Goal: Transaction & Acquisition: Purchase product/service

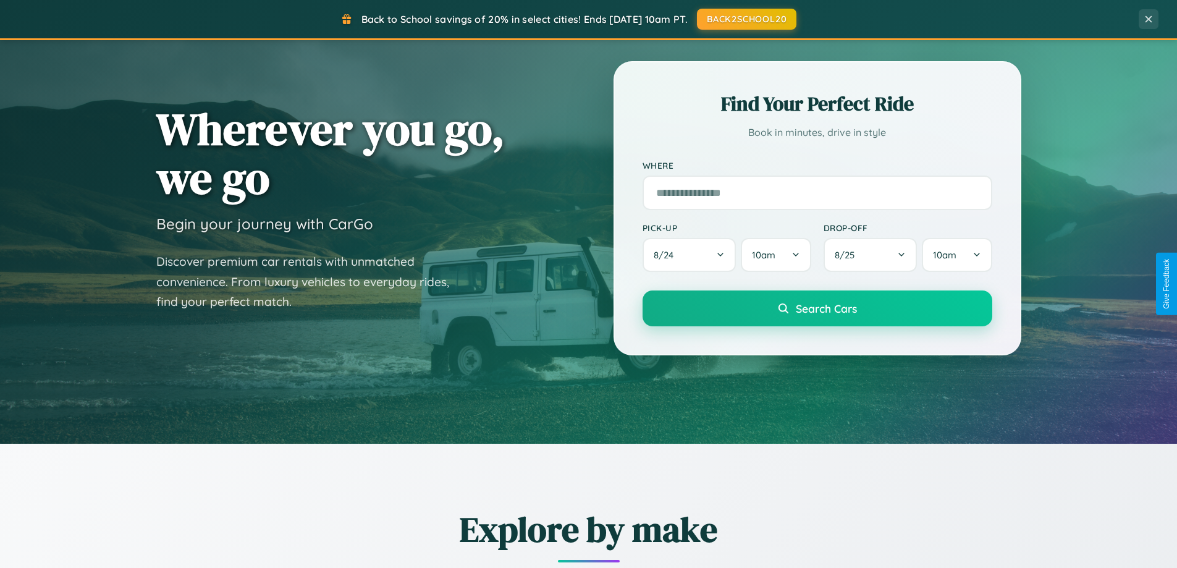
scroll to position [850, 0]
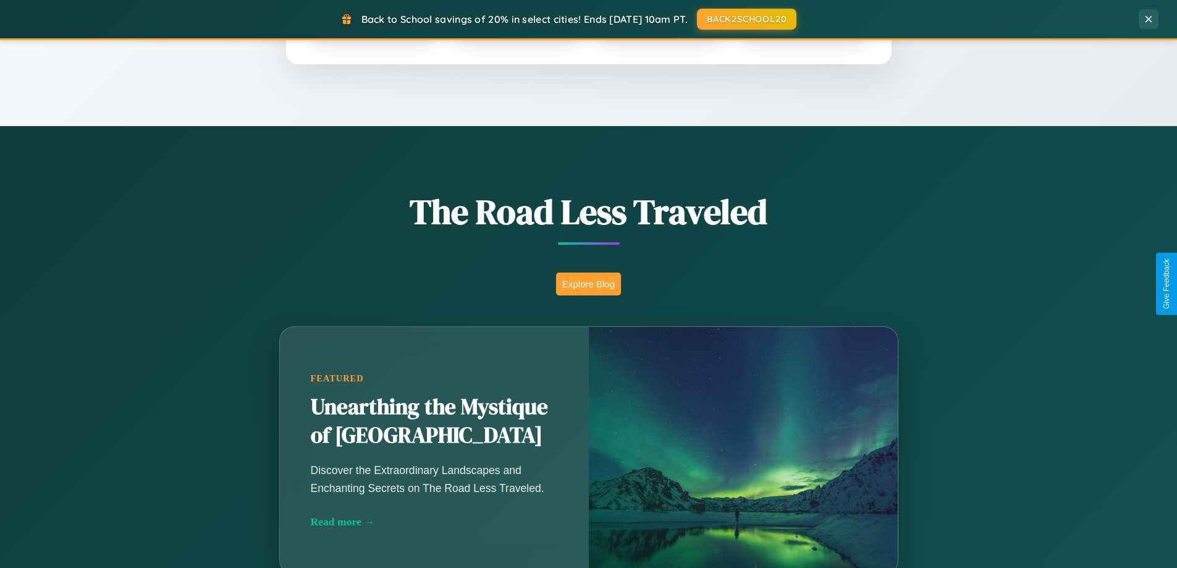
click at [588, 284] on button "Explore Blog" at bounding box center [588, 284] width 65 height 23
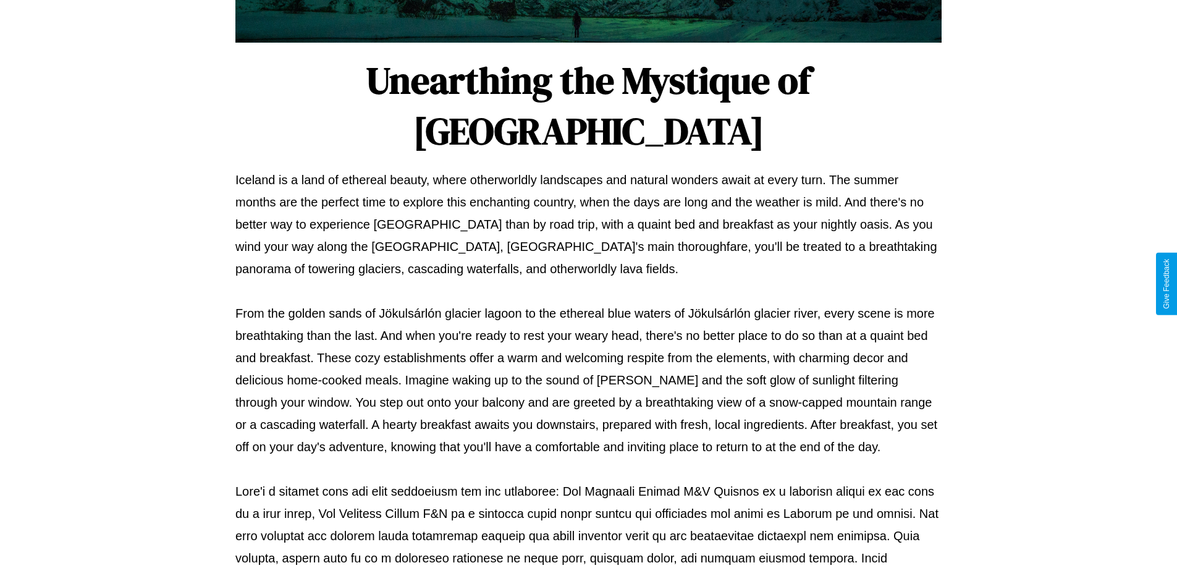
scroll to position [400, 0]
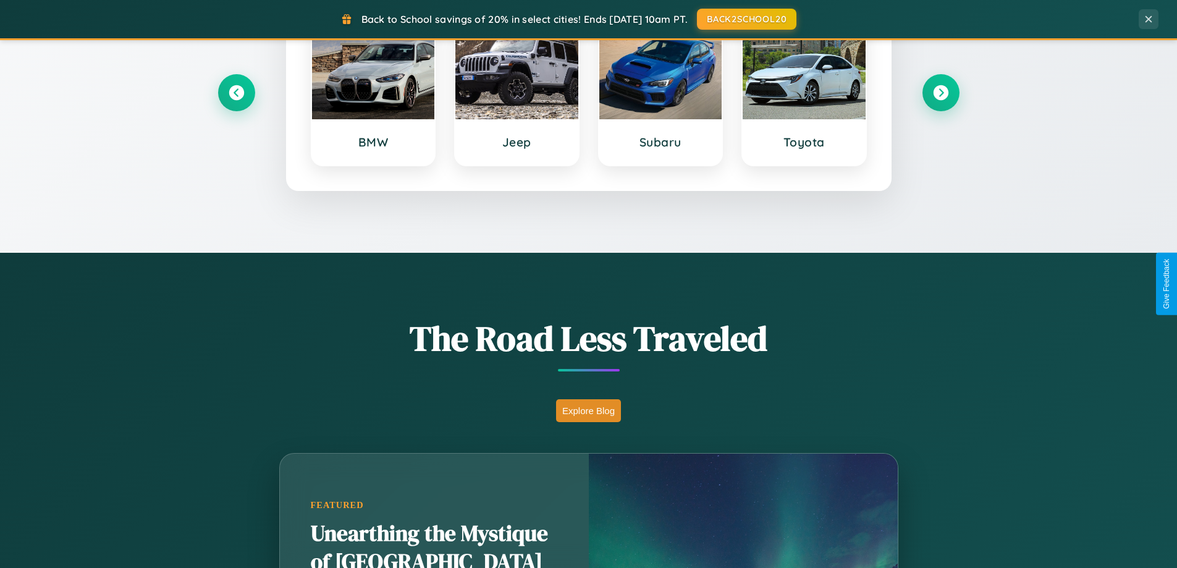
scroll to position [533, 0]
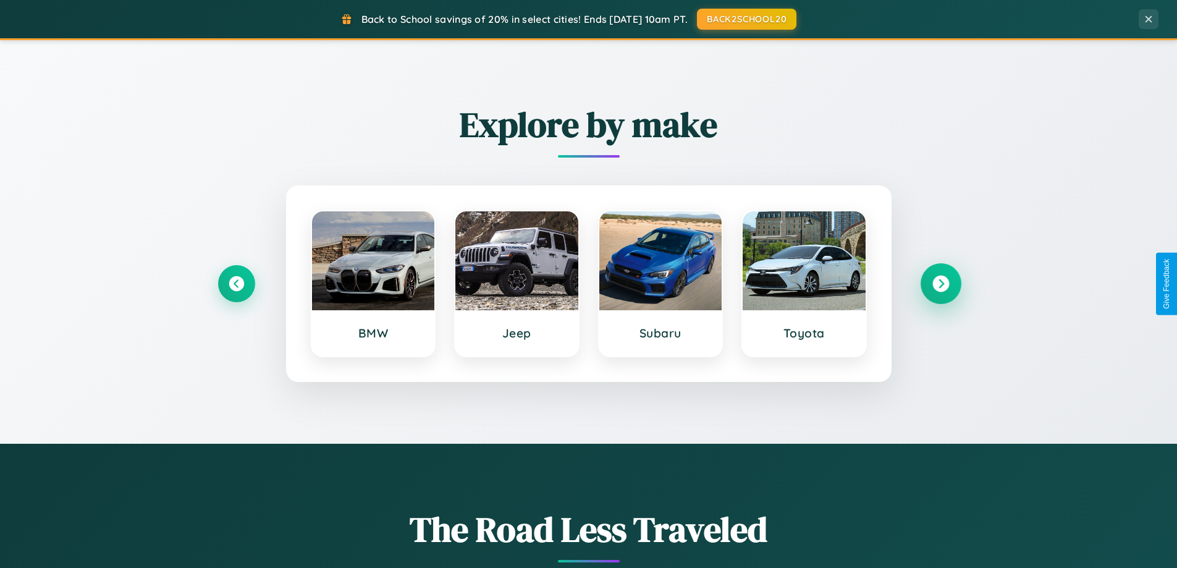
click at [940, 284] on icon at bounding box center [940, 284] width 17 height 17
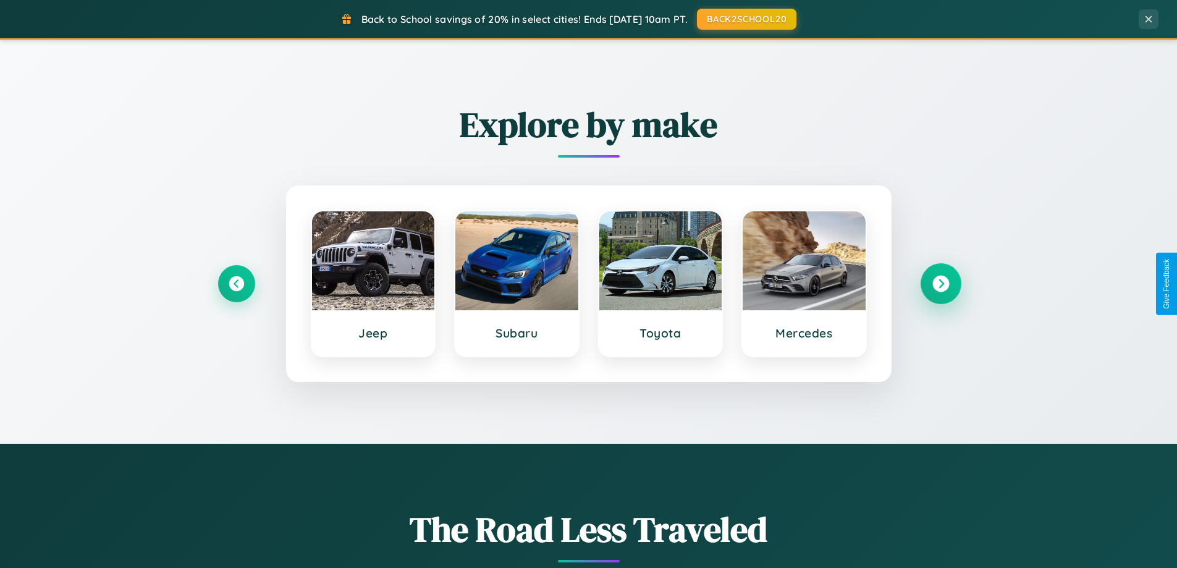
scroll to position [2378, 0]
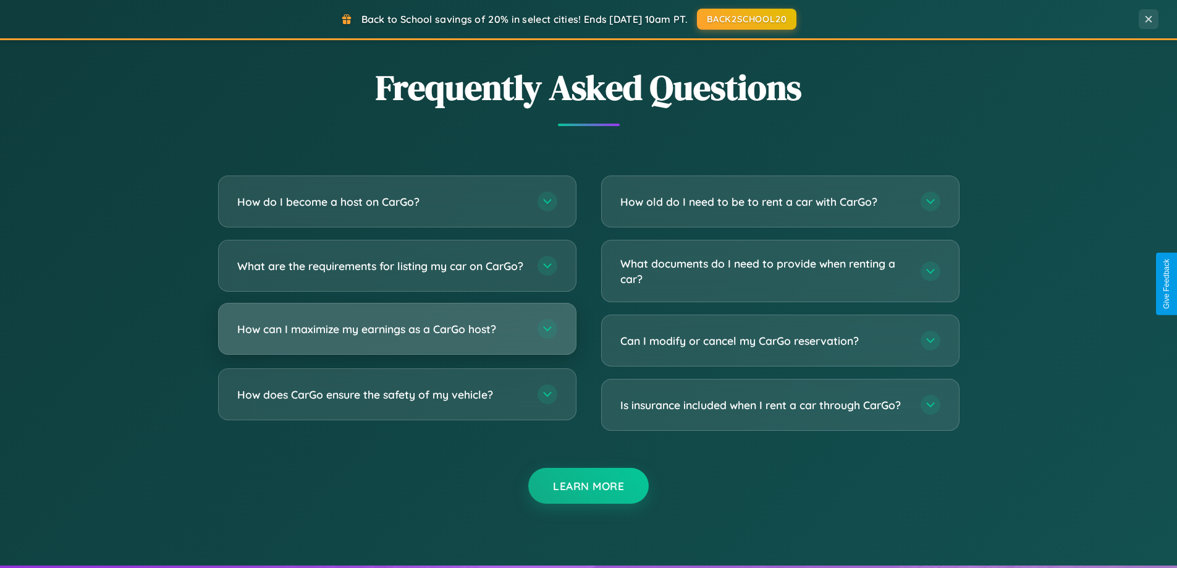
click at [397, 337] on h3 "How can I maximize my earnings as a CarGo host?" at bounding box center [381, 328] width 288 height 15
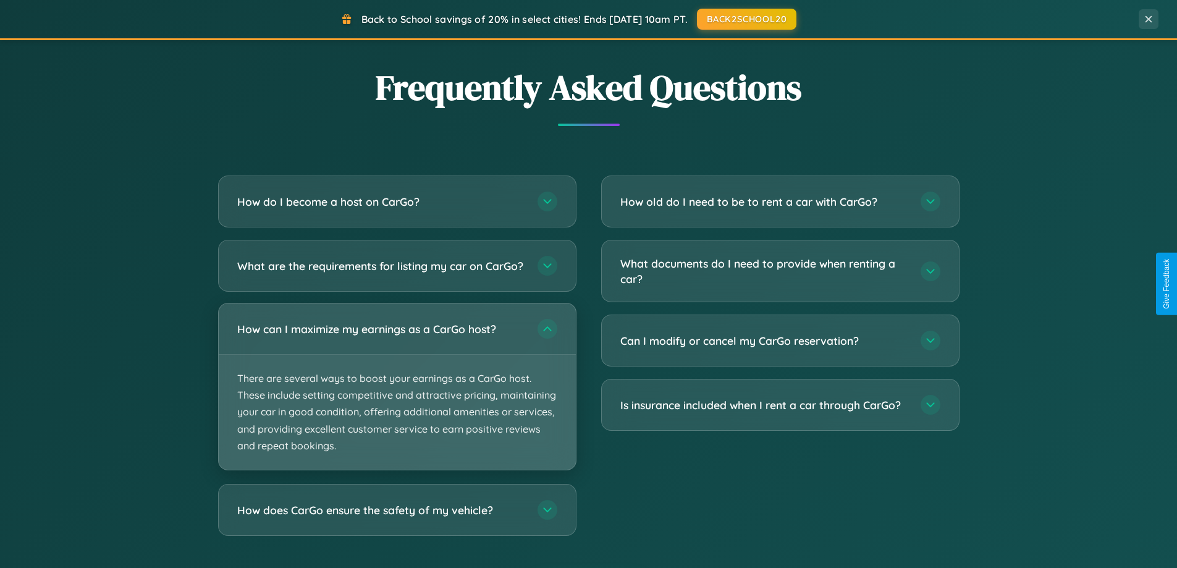
click at [397, 397] on p "There are several ways to boost your earnings as a CarGo host. These include se…" at bounding box center [397, 412] width 357 height 115
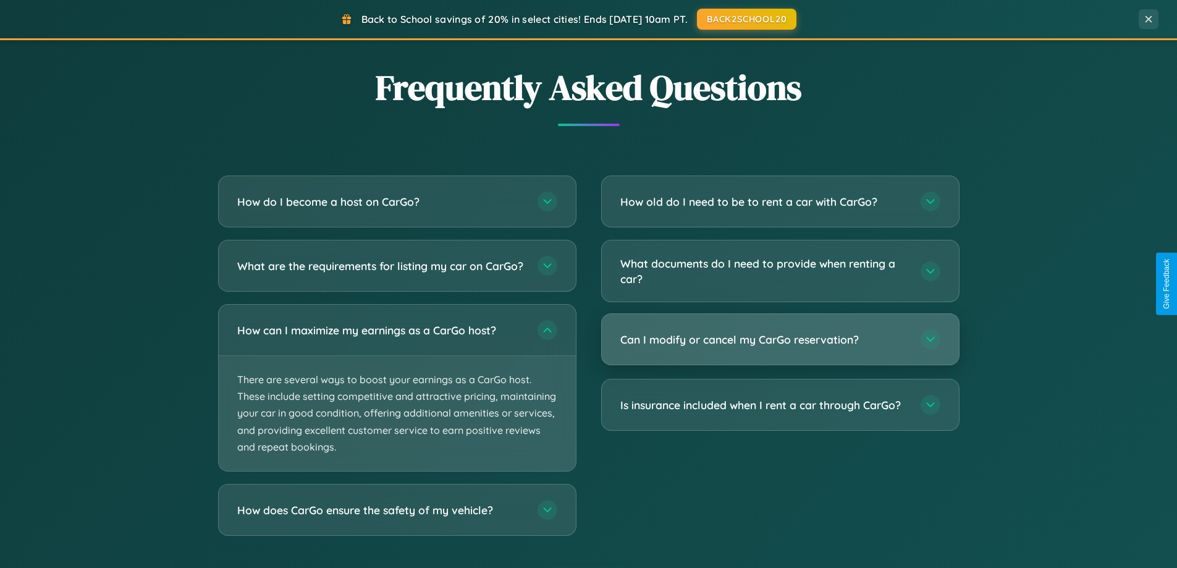
click at [780, 340] on h3 "Can I modify or cancel my CarGo reservation?" at bounding box center [764, 339] width 288 height 15
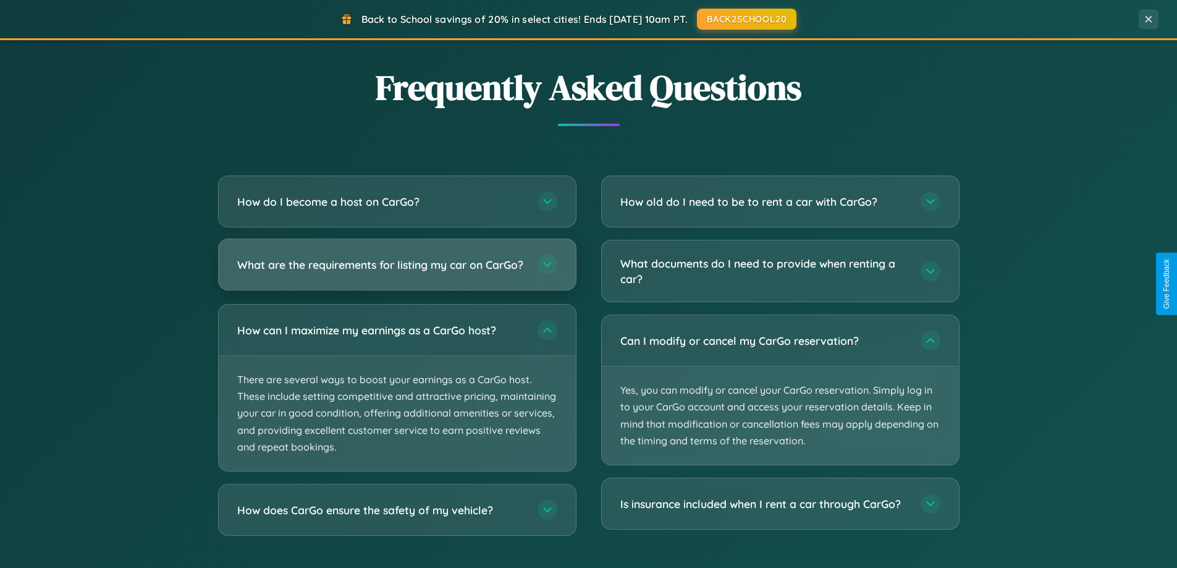
click at [397, 269] on h3 "What are the requirements for listing my car on CarGo?" at bounding box center [381, 264] width 288 height 15
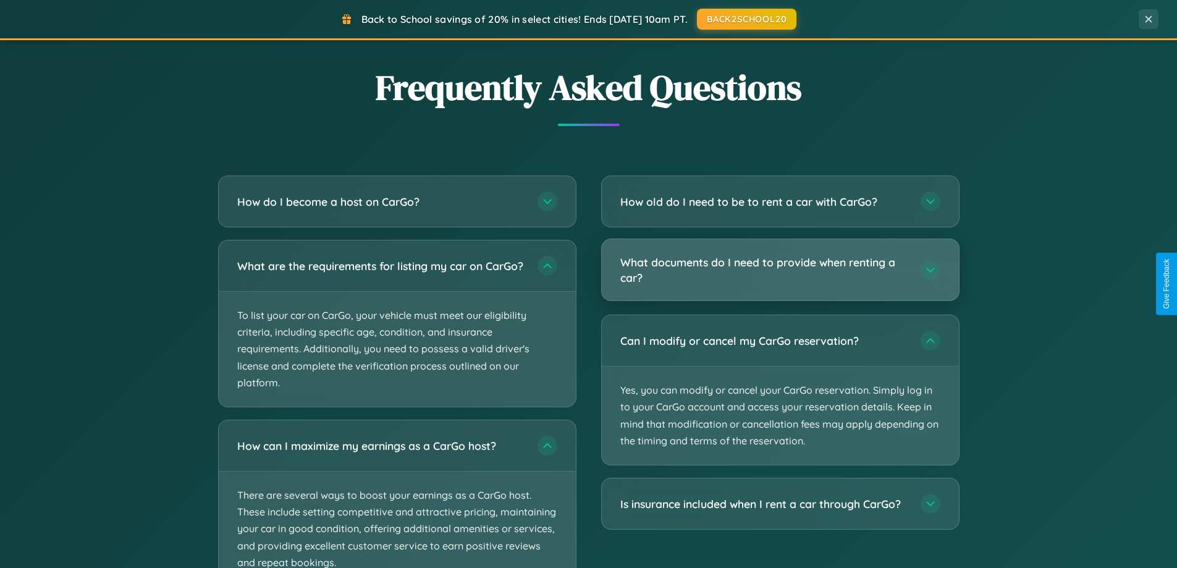
click at [780, 270] on h3 "What documents do I need to provide when renting a car?" at bounding box center [764, 270] width 288 height 30
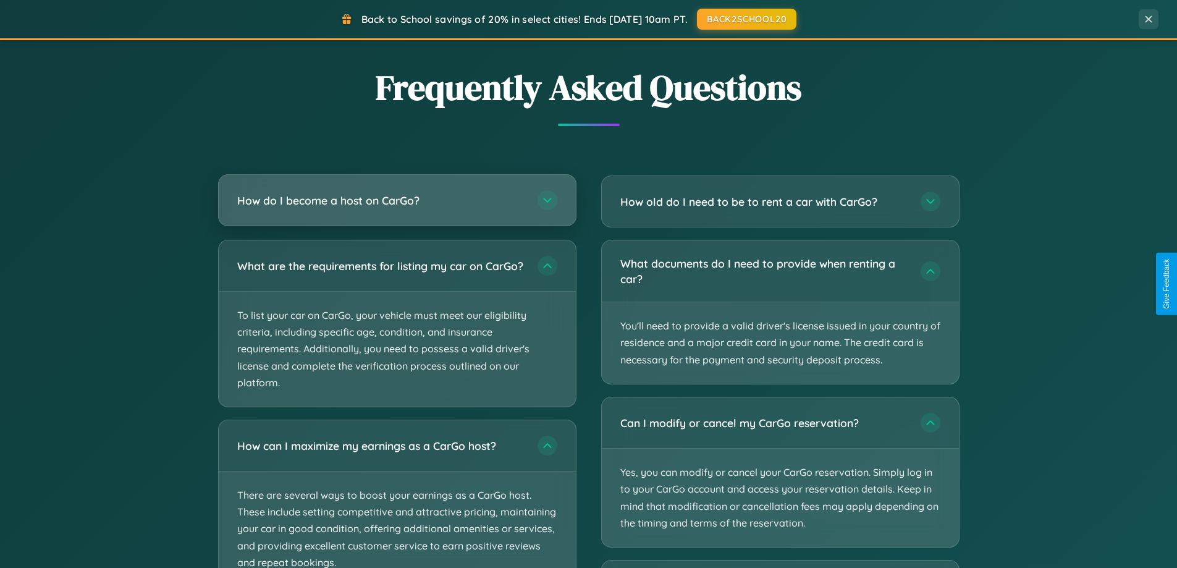
click at [397, 200] on h3 "How do I become a host on CarGo?" at bounding box center [381, 200] width 288 height 15
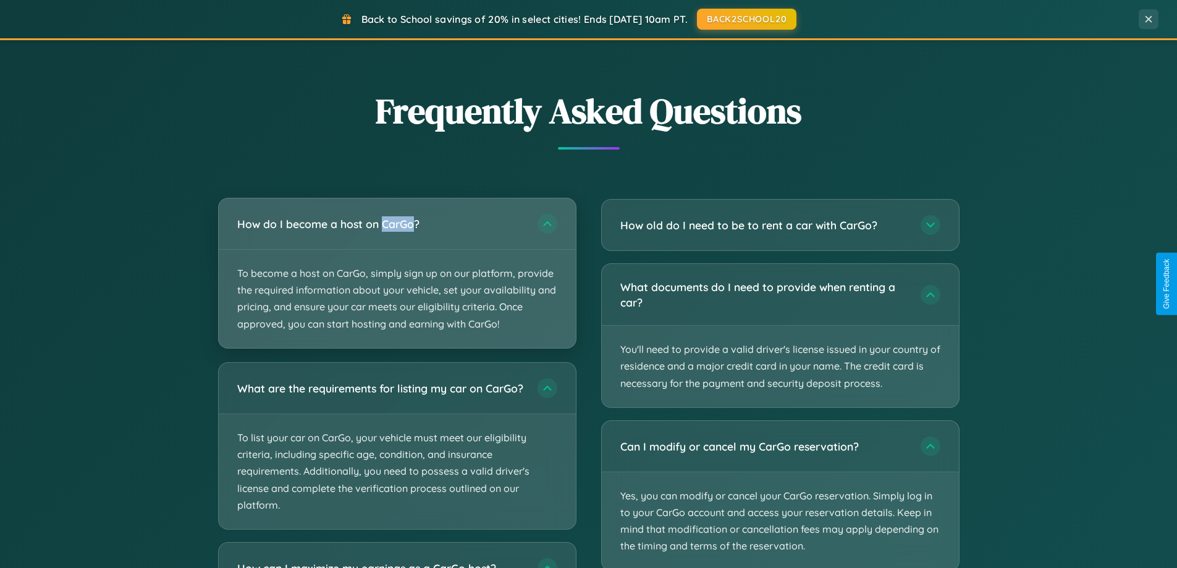
scroll to position [2348, 0]
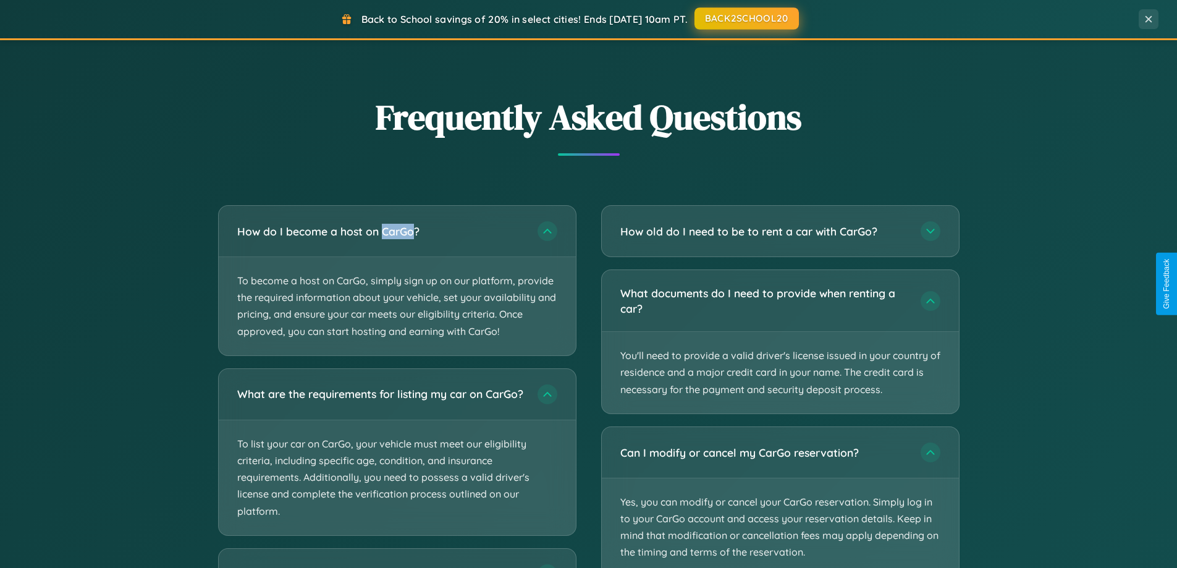
click at [746, 19] on button "BACK2SCHOOL20" at bounding box center [747, 18] width 104 height 22
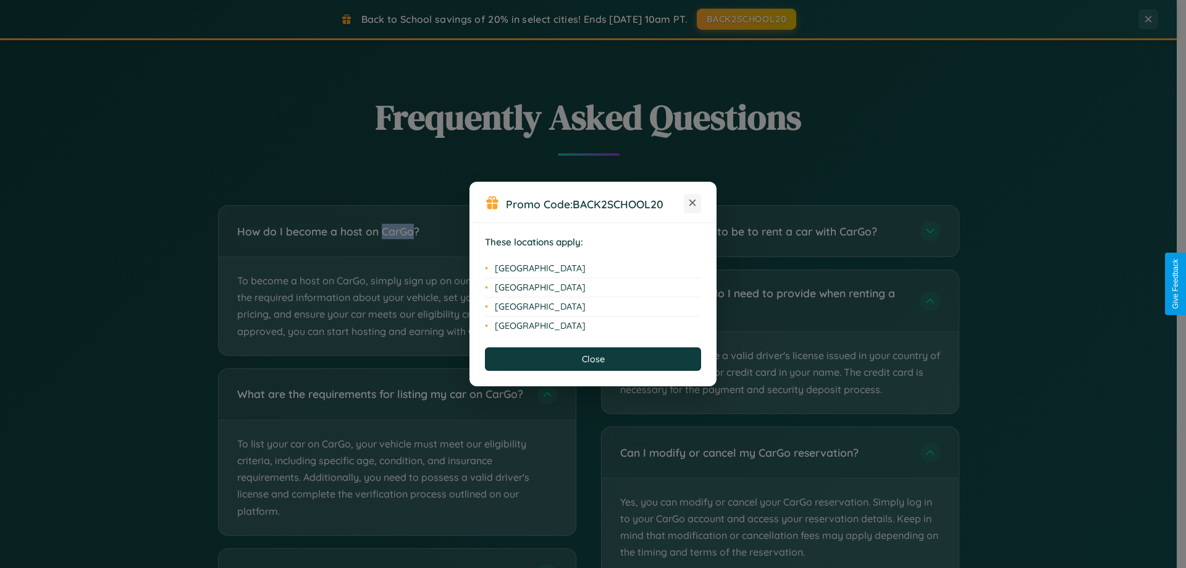
click at [693, 203] on icon at bounding box center [693, 203] width 7 height 7
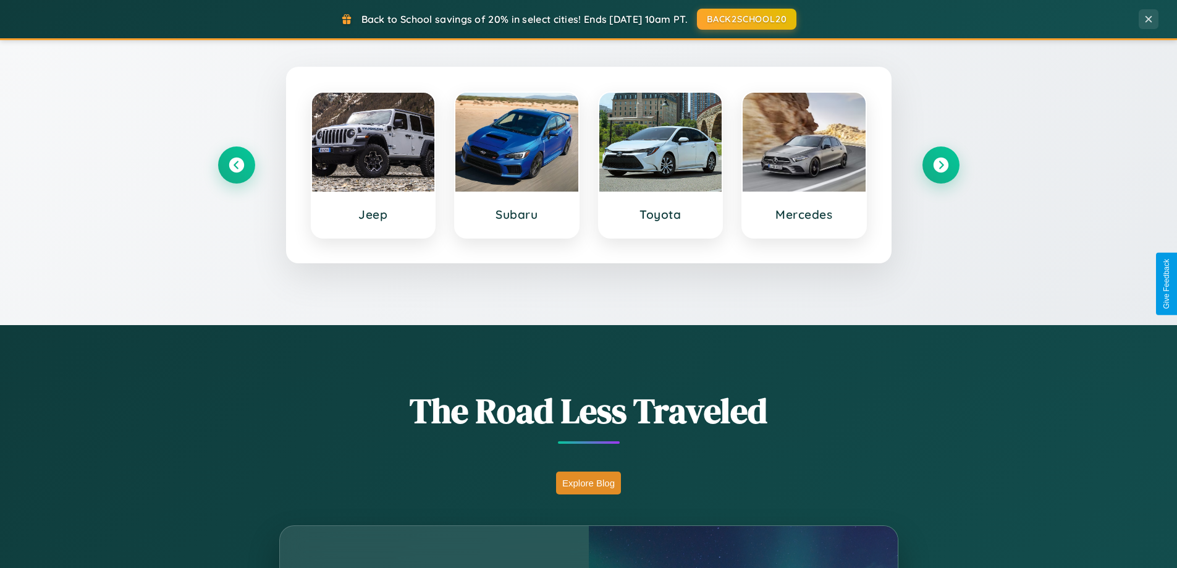
scroll to position [36, 0]
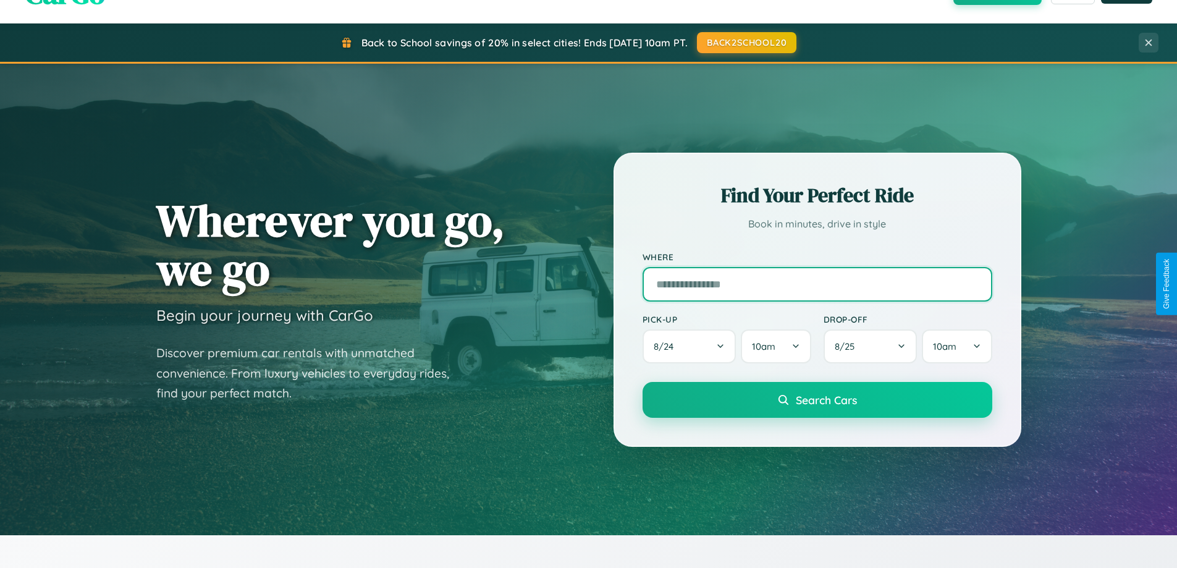
click at [817, 284] on input "text" at bounding box center [818, 284] width 350 height 35
type input "*******"
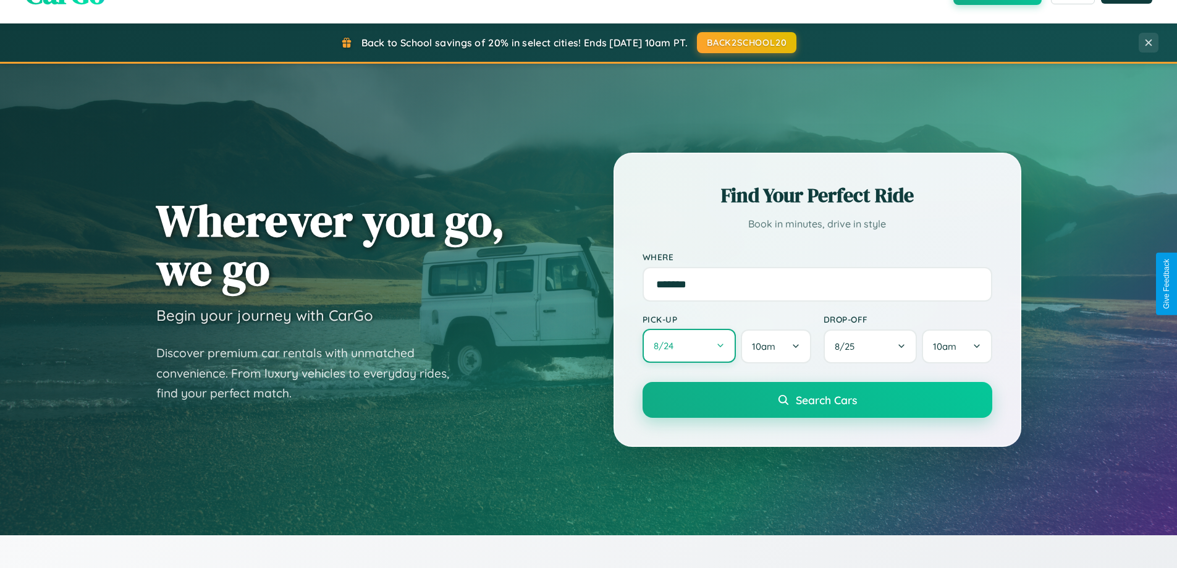
click at [689, 347] on button "8 / 24" at bounding box center [690, 346] width 94 height 34
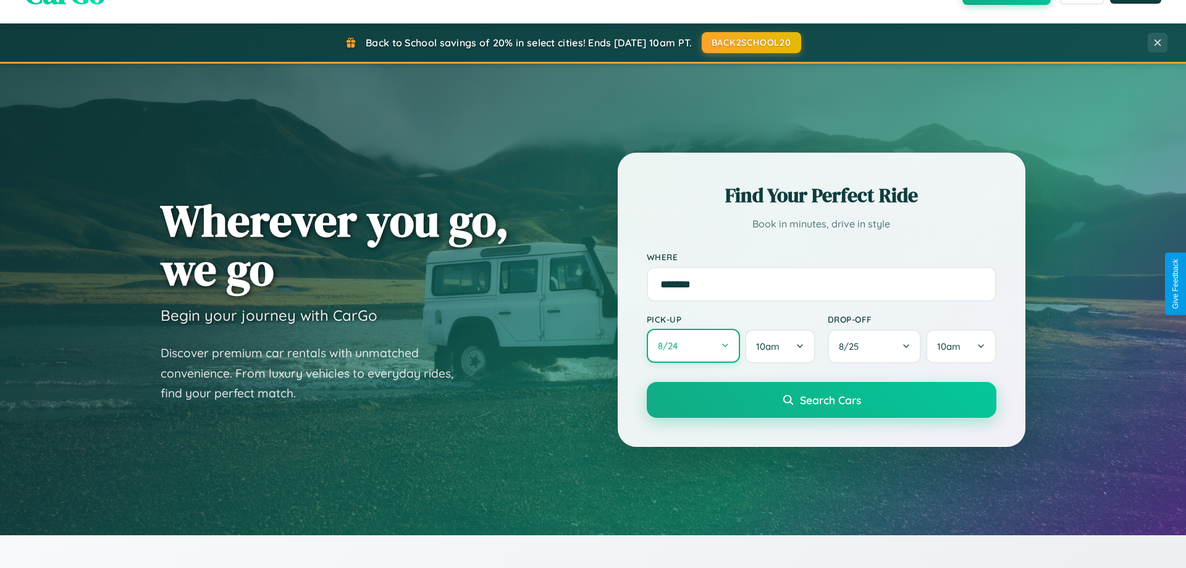
select select "*"
select select "****"
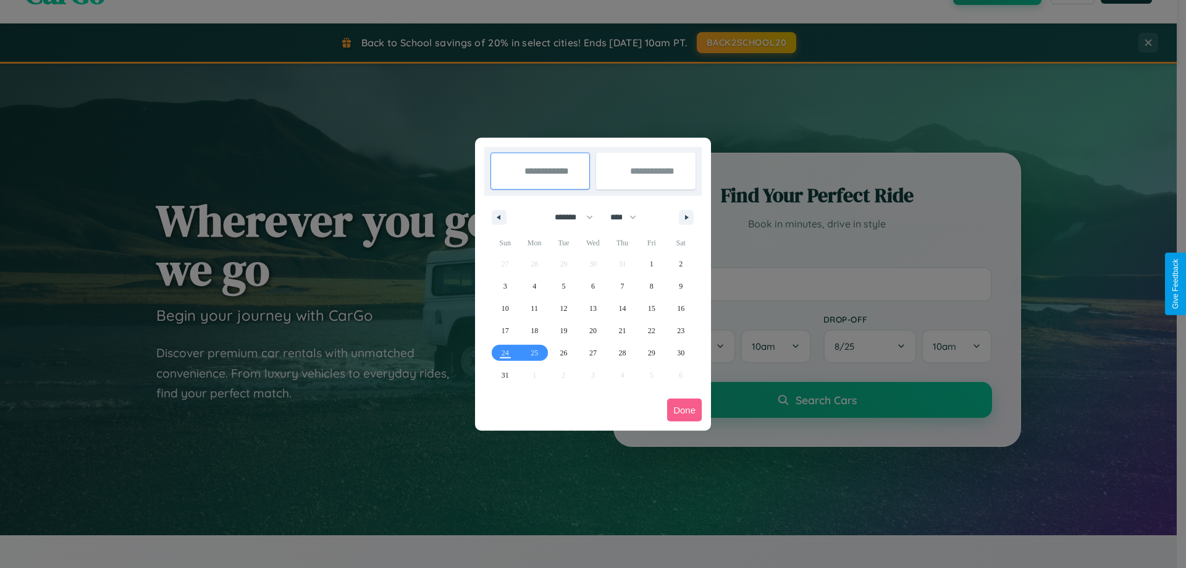
click at [568, 217] on select "******* ******** ***** ***** *** **** **** ****** ********* ******* ******** **…" at bounding box center [572, 217] width 53 height 20
select select "*"
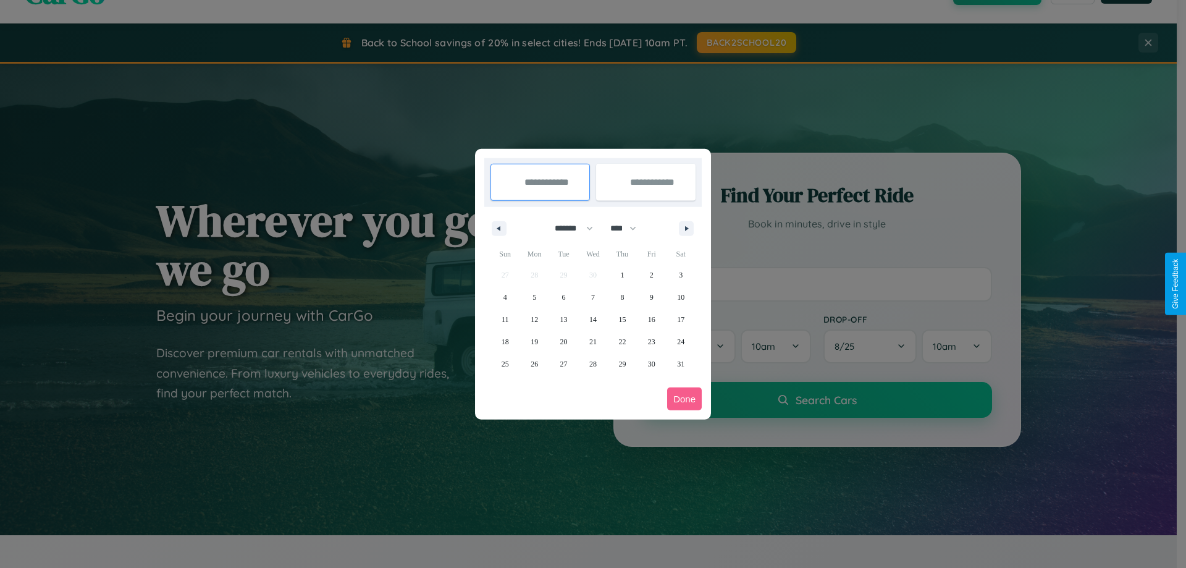
click at [629, 228] on select "**** **** **** **** **** **** **** **** **** **** **** **** **** **** **** ****…" at bounding box center [622, 228] width 37 height 20
select select "****"
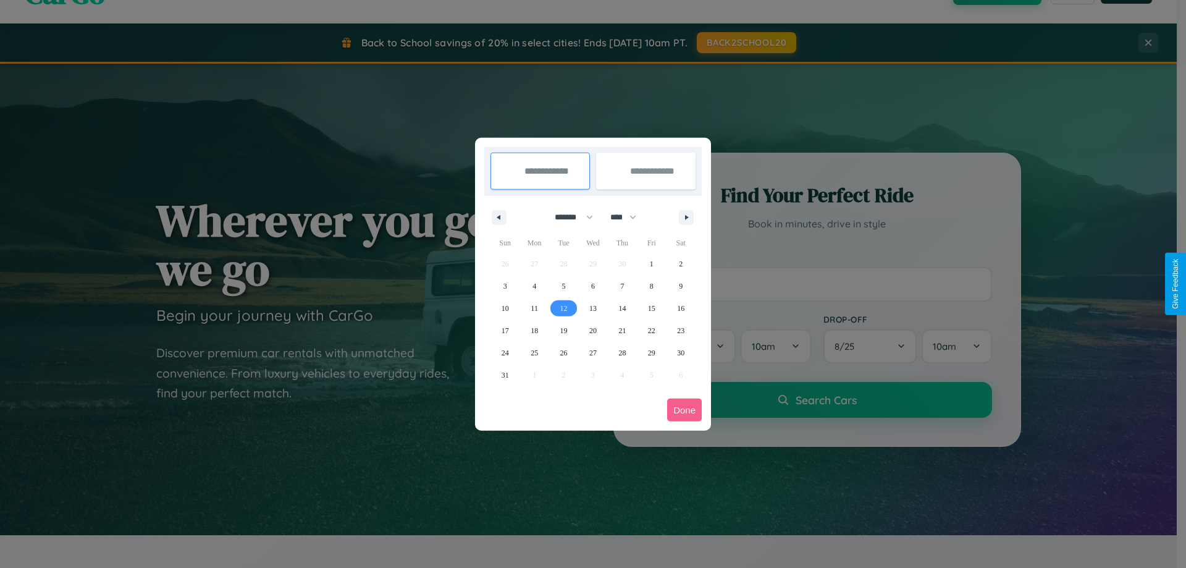
click at [564, 308] on span "12" at bounding box center [563, 308] width 7 height 22
type input "**********"
click at [593, 308] on span "13" at bounding box center [593, 308] width 7 height 22
type input "**********"
click at [685, 410] on button "Done" at bounding box center [684, 410] width 35 height 23
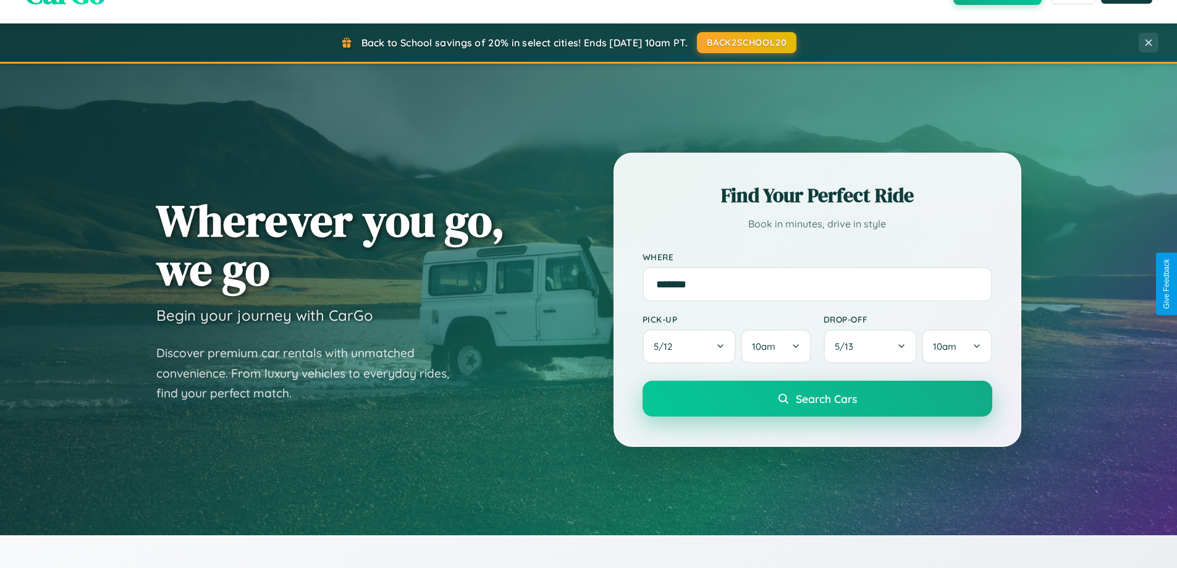
click at [817, 399] on span "Search Cars" at bounding box center [826, 399] width 61 height 14
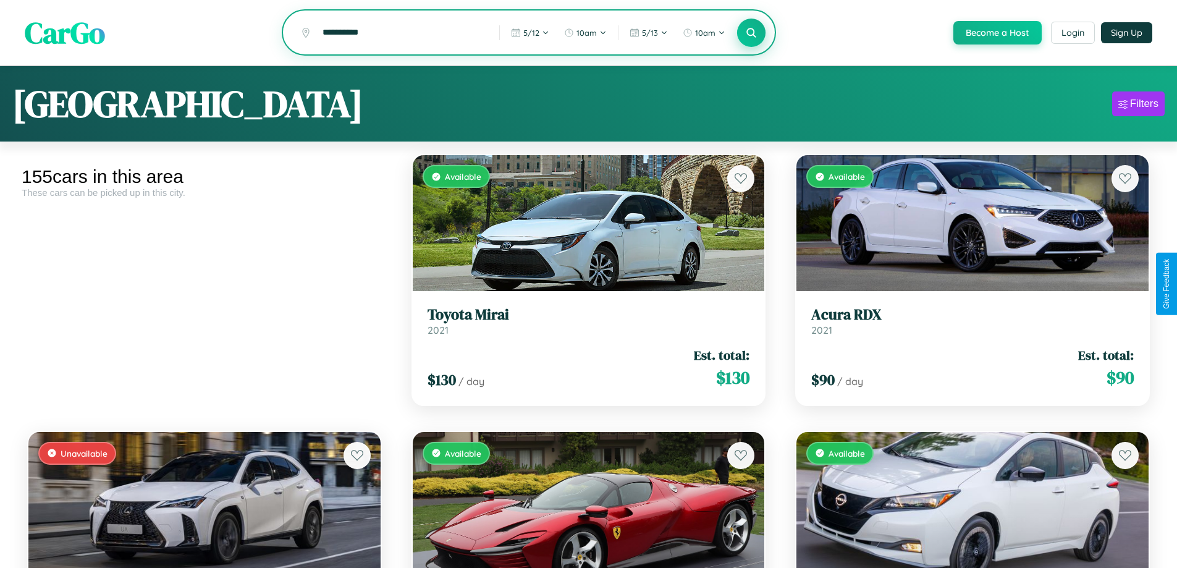
click at [751, 33] on icon at bounding box center [752, 33] width 12 height 12
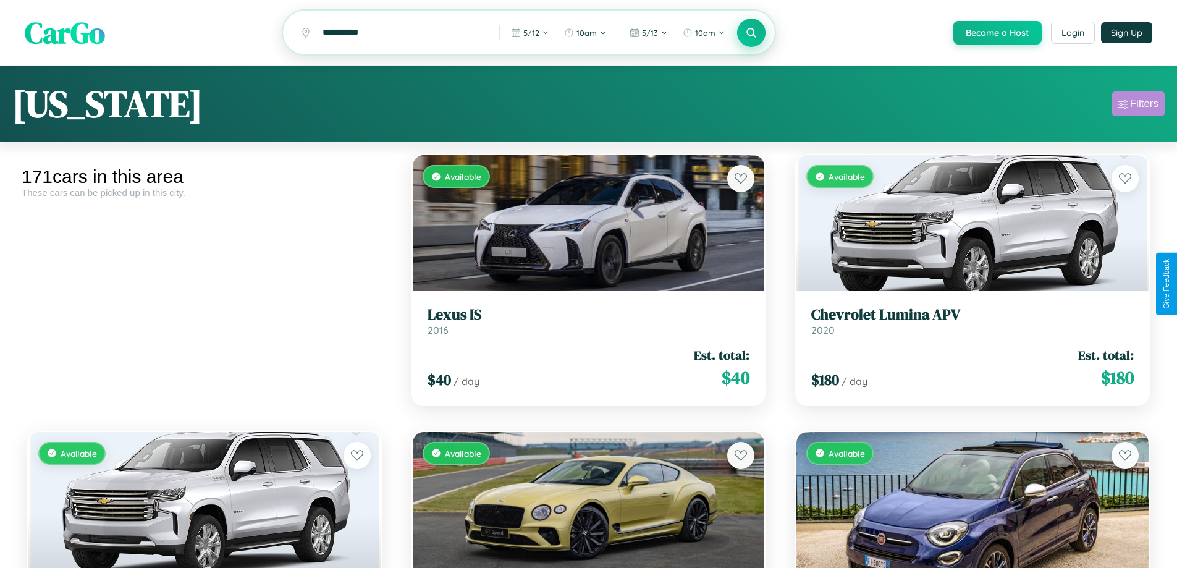
click at [1138, 106] on div "Filters" at bounding box center [1144, 104] width 28 height 12
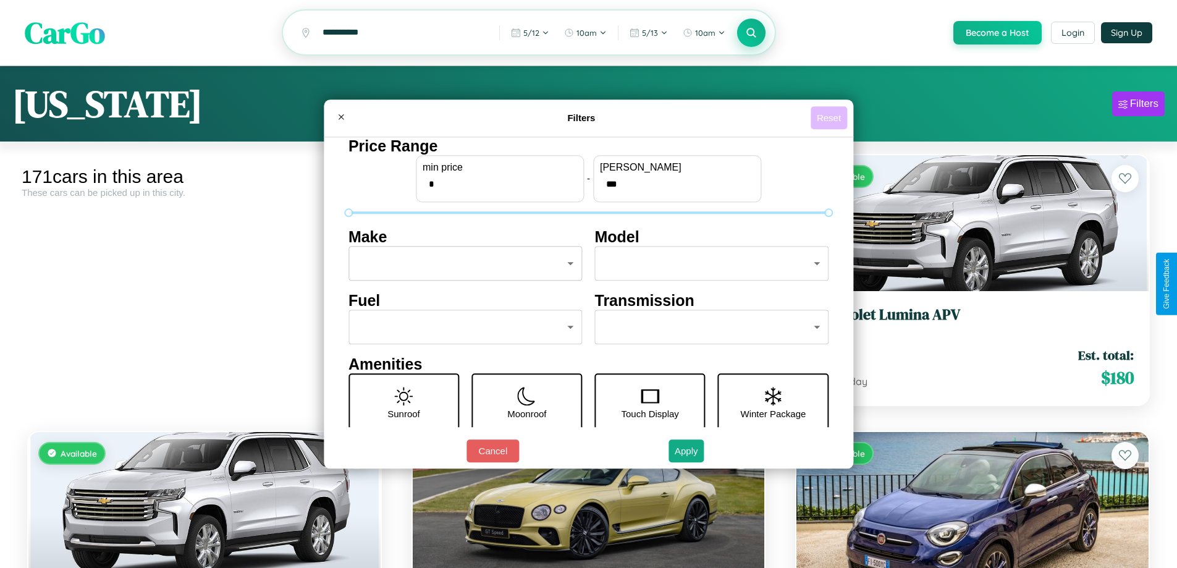
click at [830, 117] on button "Reset" at bounding box center [829, 117] width 36 height 23
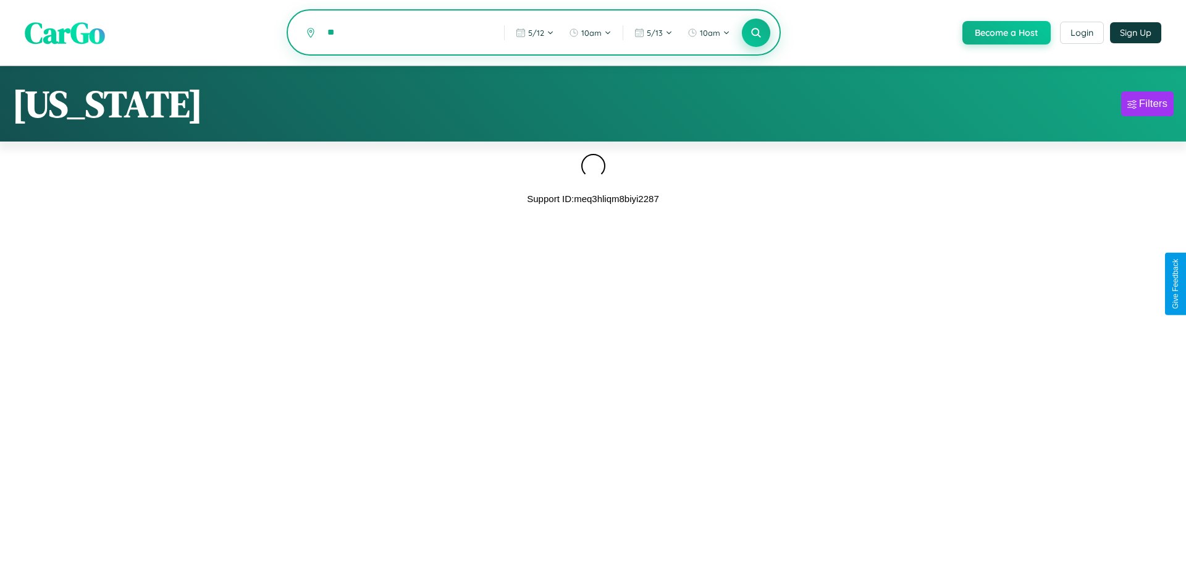
type input "*"
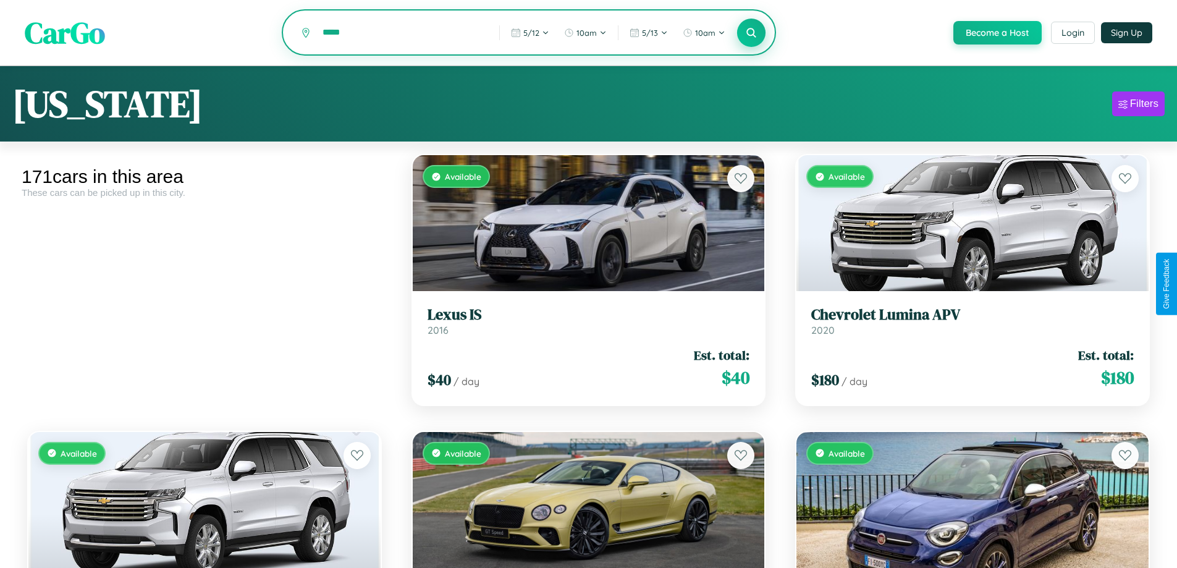
type input "*****"
click at [751, 33] on icon at bounding box center [752, 33] width 12 height 12
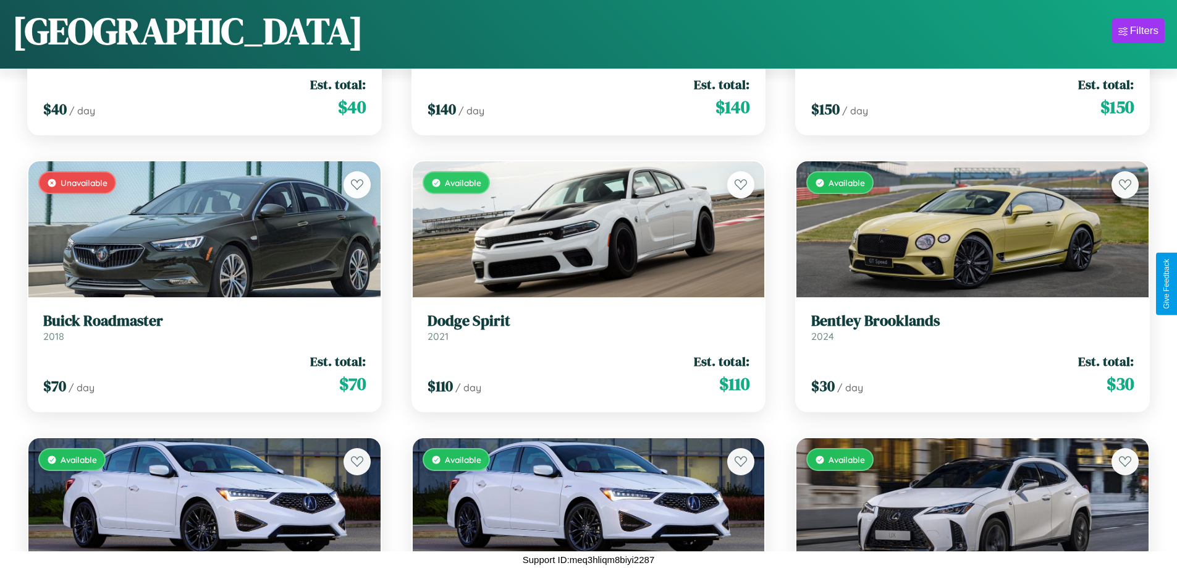
scroll to position [9582, 0]
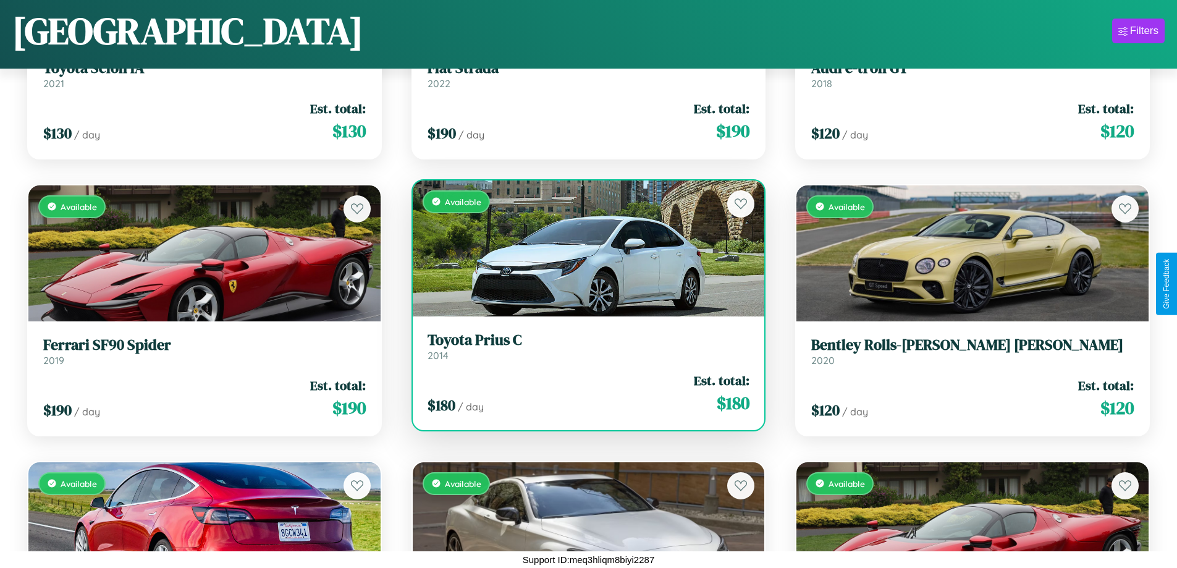
click at [583, 398] on div "$ 180 / day Est. total: $ 180" at bounding box center [589, 393] width 323 height 44
click at [583, 393] on div "$ 180 / day Est. total: $ 180" at bounding box center [589, 393] width 323 height 44
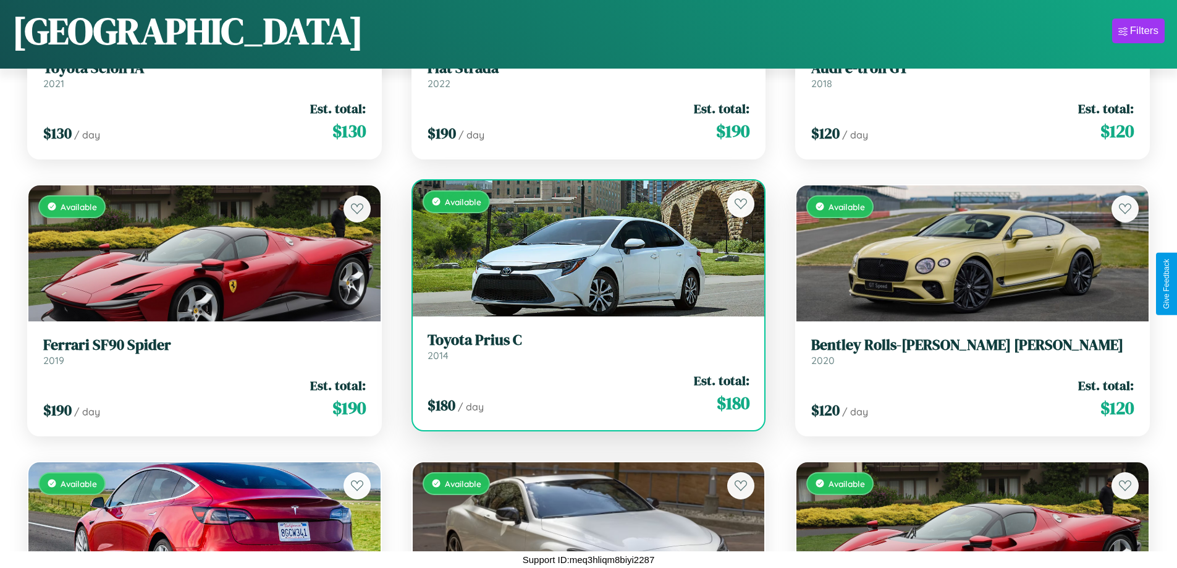
click at [583, 393] on div "$ 180 / day Est. total: $ 180" at bounding box center [589, 393] width 323 height 44
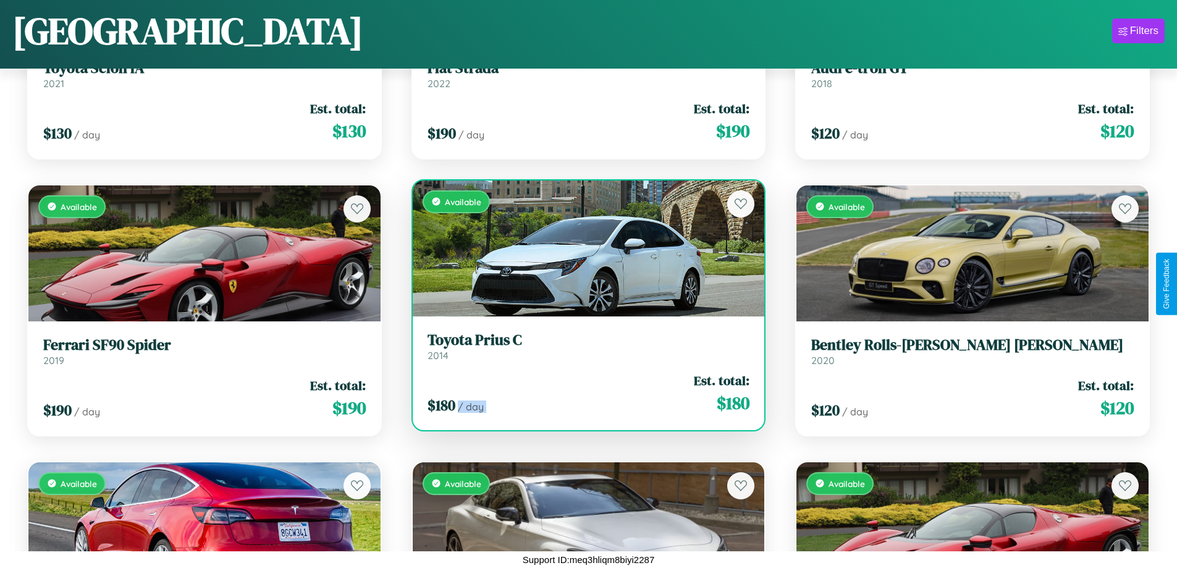
click at [583, 393] on div "$ 180 / day Est. total: $ 180" at bounding box center [589, 393] width 323 height 44
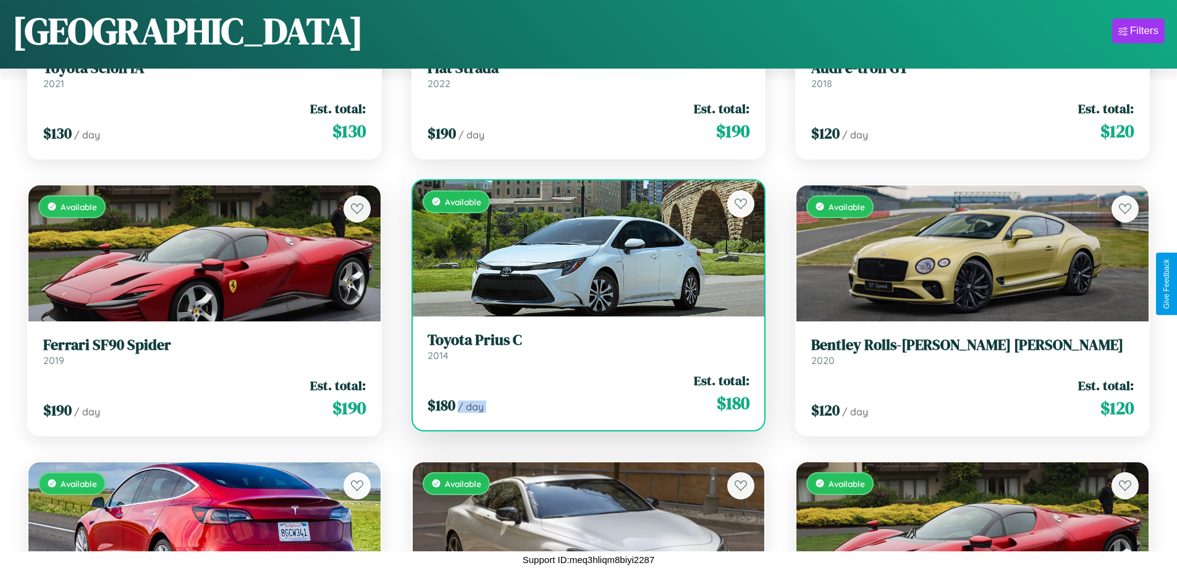
click at [583, 393] on div "$ 180 / day Est. total: $ 180" at bounding box center [589, 393] width 323 height 44
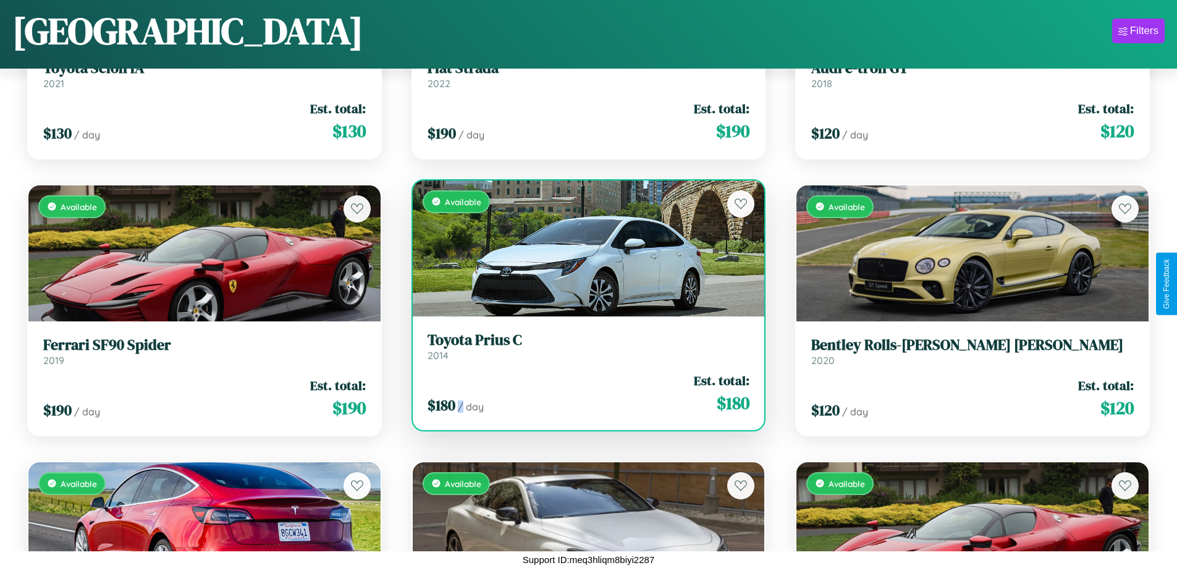
click at [583, 393] on div "$ 180 / day Est. total: $ 180" at bounding box center [589, 393] width 323 height 44
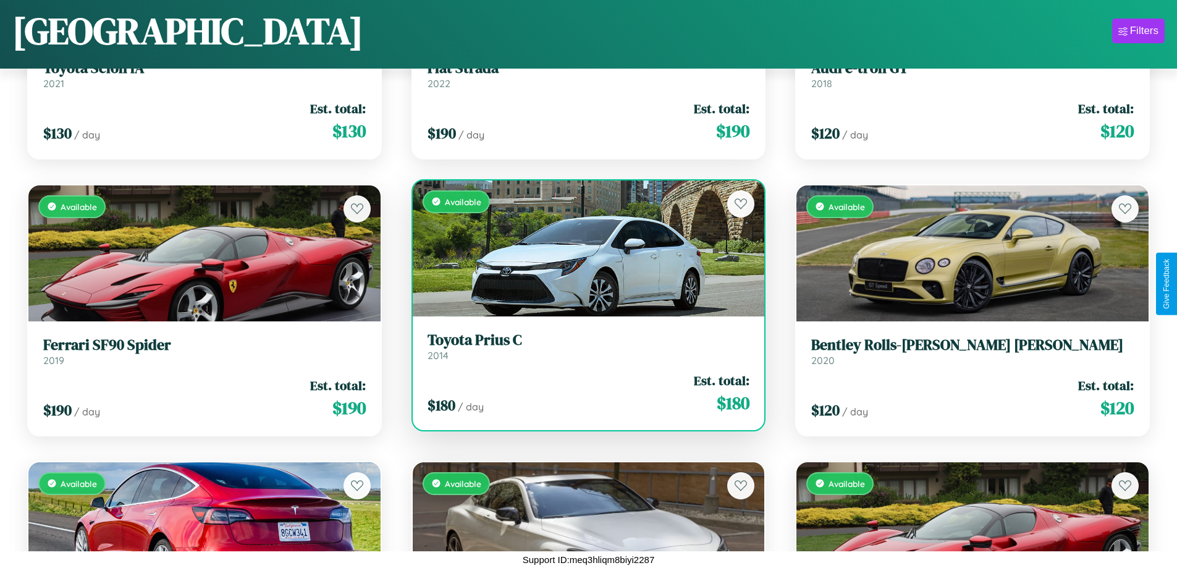
click at [583, 346] on h3 "Toyota Prius C" at bounding box center [589, 340] width 323 height 18
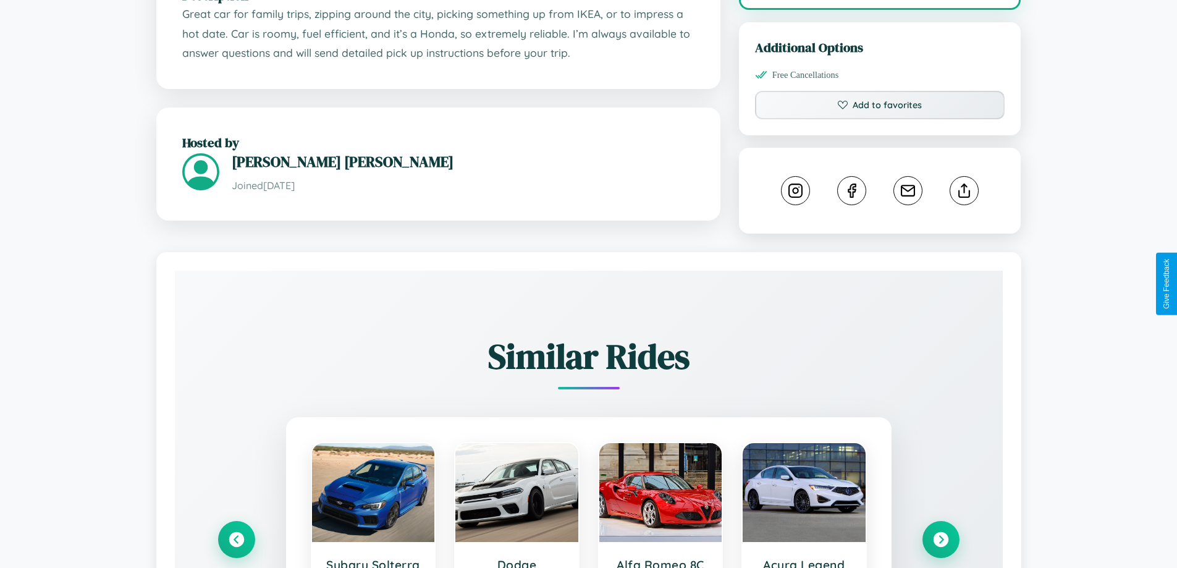
scroll to position [715, 0]
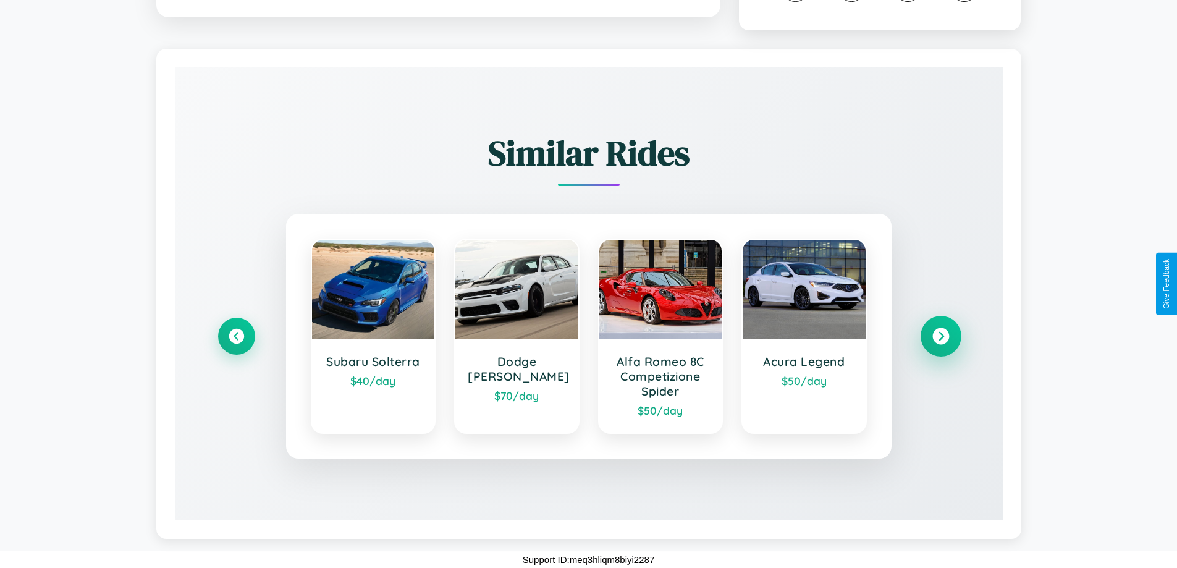
click at [940, 336] on icon at bounding box center [940, 336] width 17 height 17
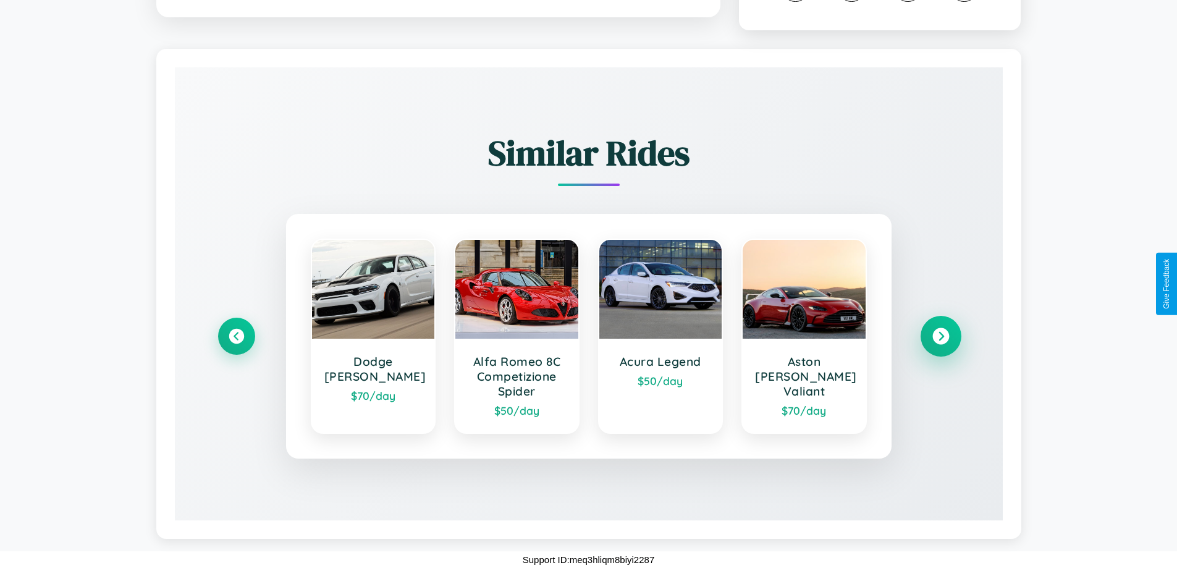
click at [940, 336] on icon at bounding box center [940, 336] width 17 height 17
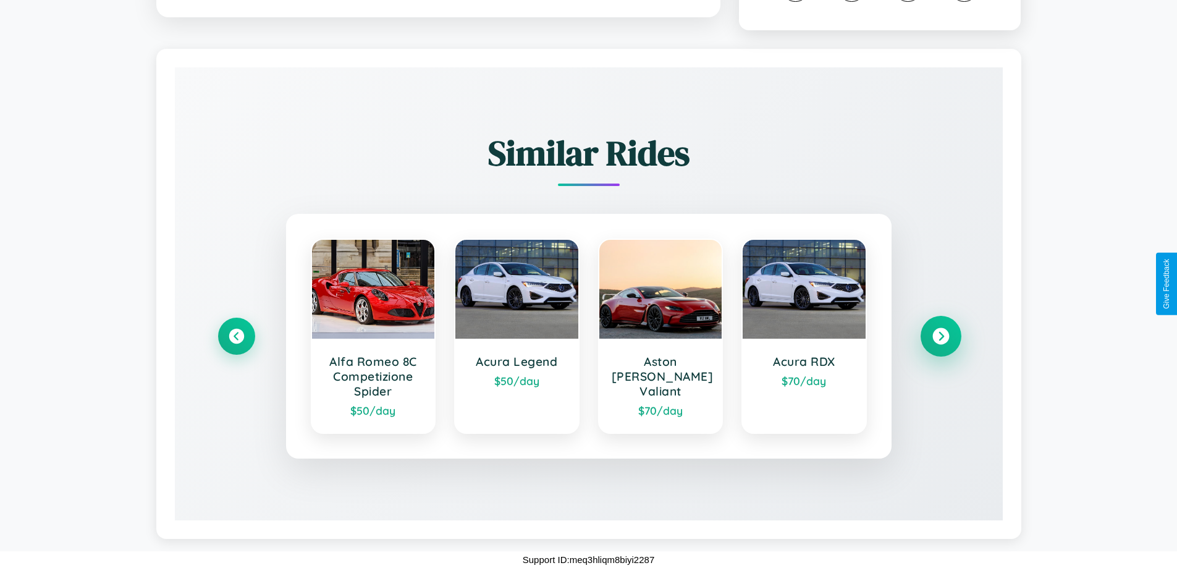
click at [940, 336] on icon at bounding box center [940, 336] width 17 height 17
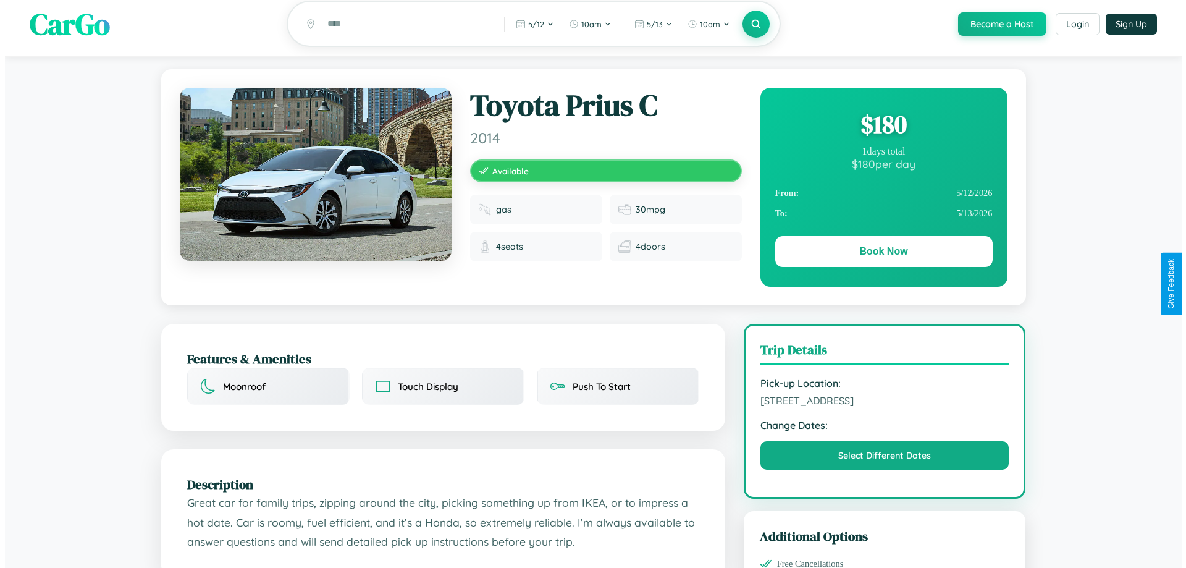
scroll to position [0, 0]
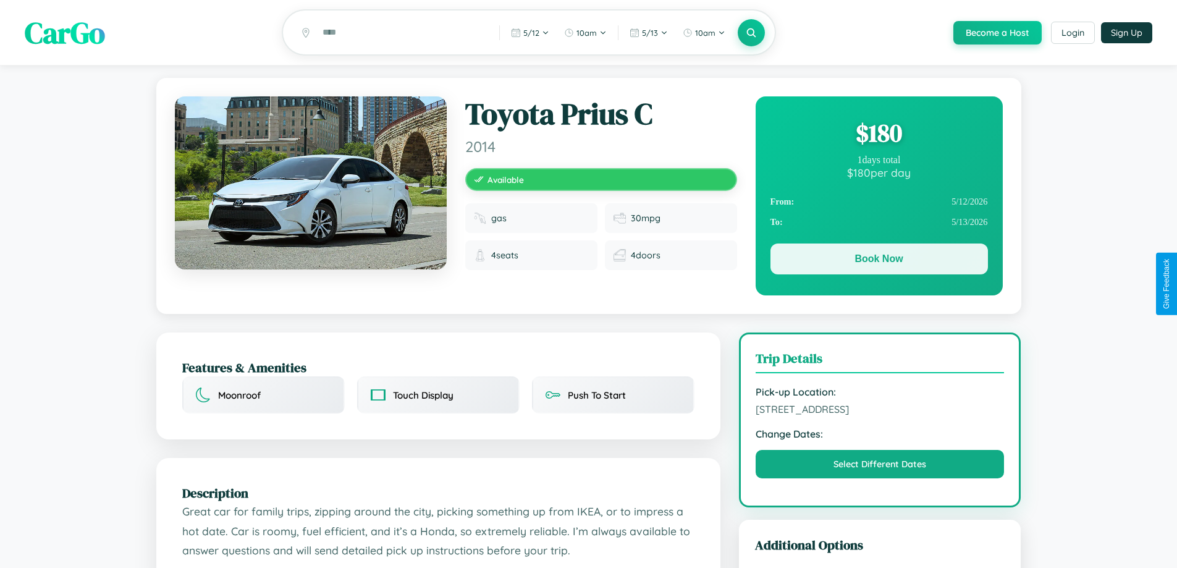
click at [879, 261] on button "Book Now" at bounding box center [880, 258] width 218 height 31
